Goal: Transaction & Acquisition: Book appointment/travel/reservation

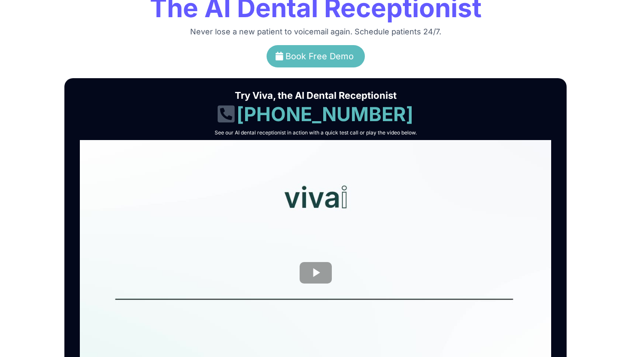
scroll to position [188, 0]
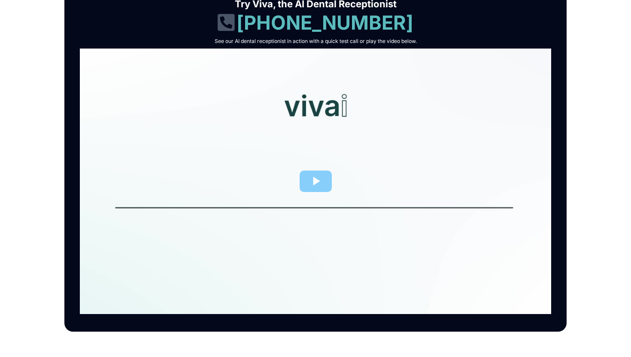
click at [324, 185] on div at bounding box center [315, 181] width 471 height 265
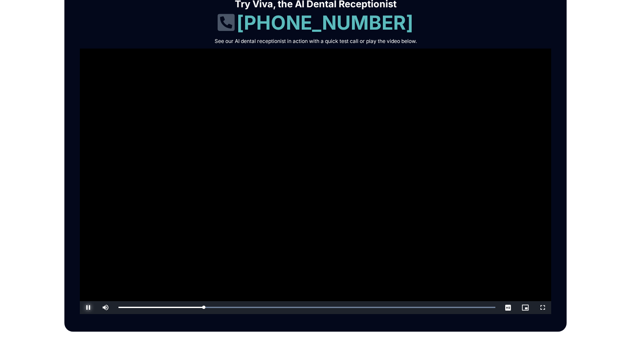
click at [90, 307] on span "Video Player" at bounding box center [88, 307] width 17 height 0
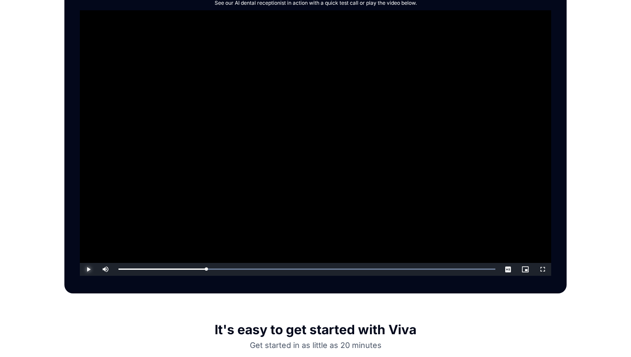
scroll to position [0, 0]
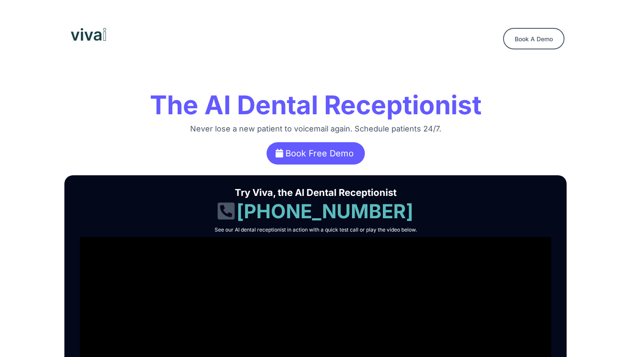
click at [348, 149] on span "Book Free Demo" at bounding box center [319, 153] width 68 height 10
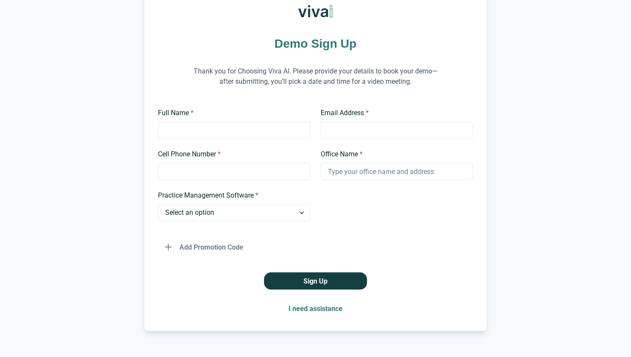
scroll to position [80, 0]
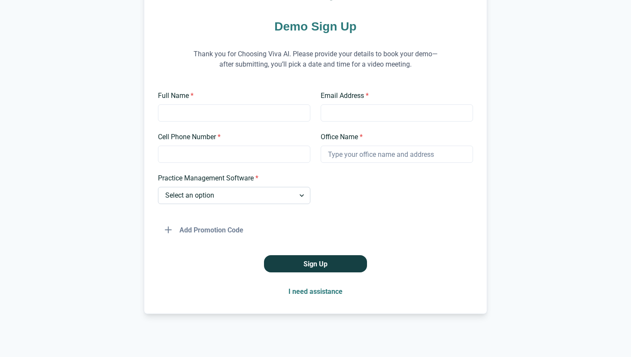
click at [273, 193] on select "Select an option Dentrix Open Dental EagleSoft Denticon Other" at bounding box center [234, 195] width 152 height 17
click at [310, 294] on button "I need assistance" at bounding box center [316, 290] width 68 height 17
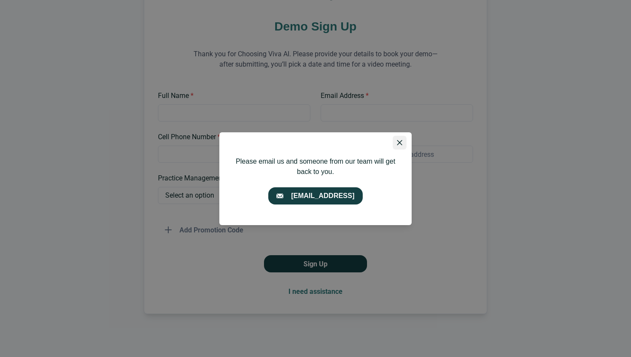
click at [395, 142] on button "Close" at bounding box center [400, 143] width 14 height 14
